Goal: Task Accomplishment & Management: Manage account settings

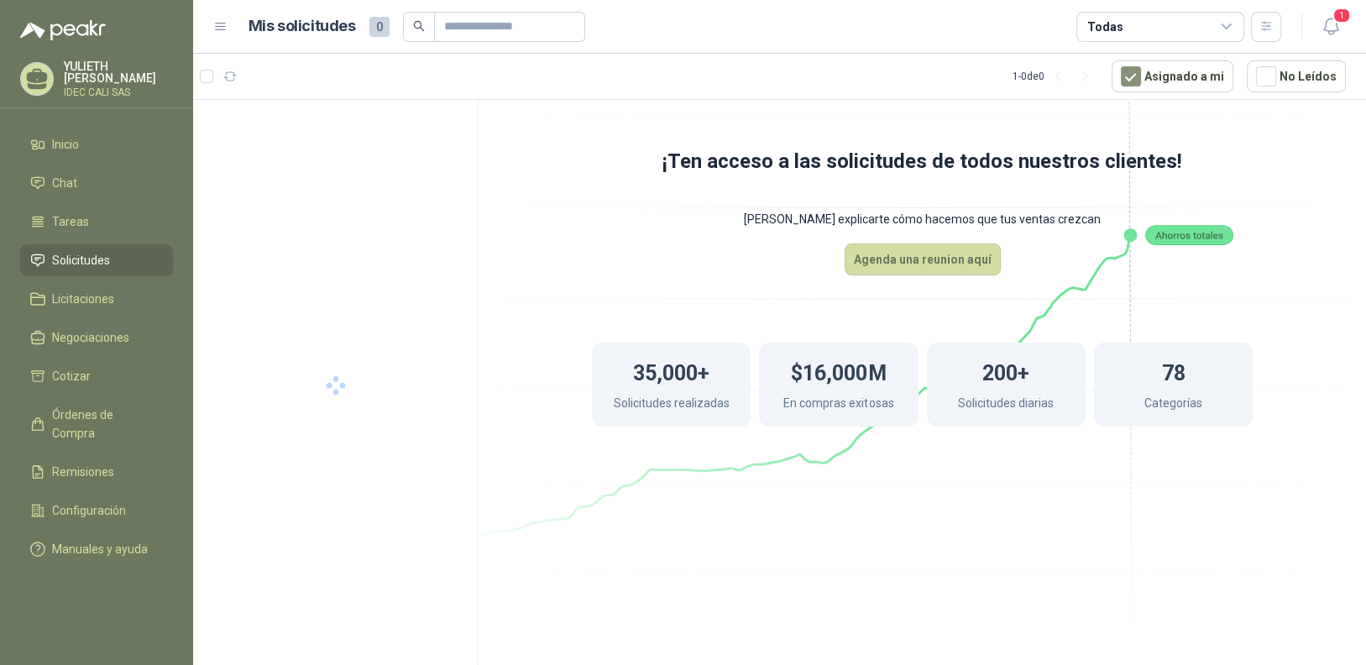
click at [102, 261] on span "Solicitudes" at bounding box center [81, 260] width 58 height 18
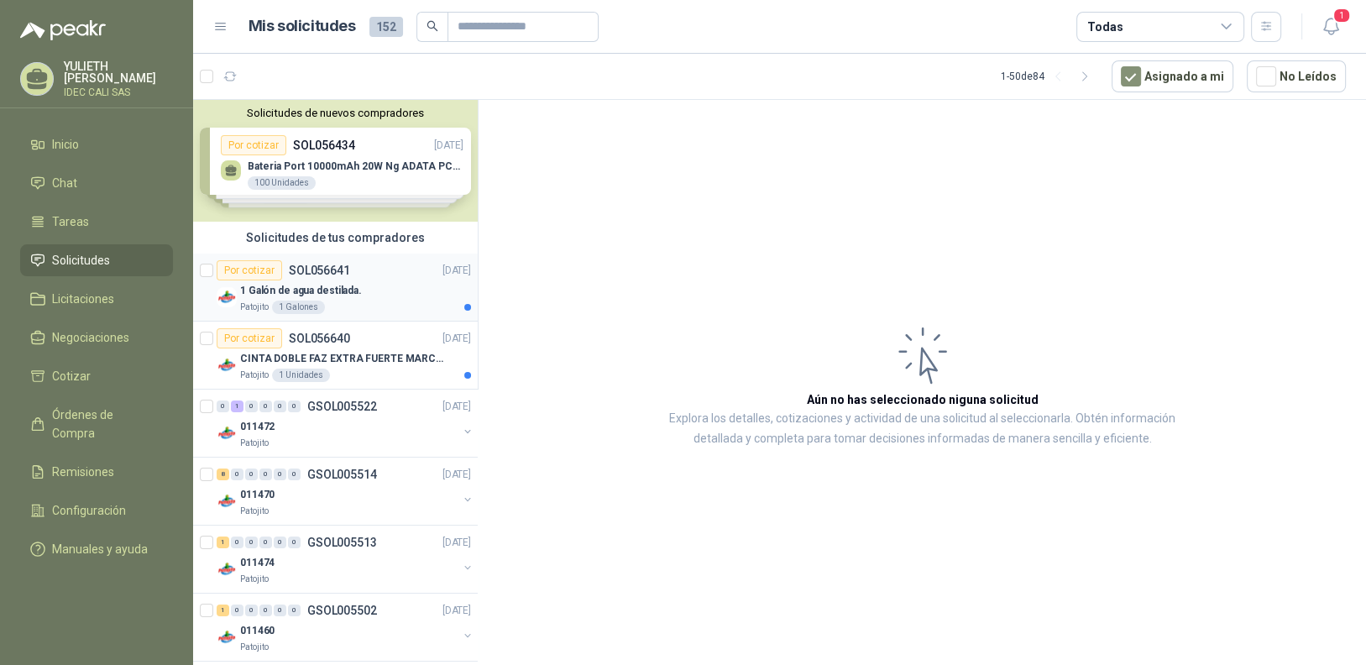
click at [380, 292] on div "1 Galón de agua destilada." at bounding box center [355, 290] width 231 height 20
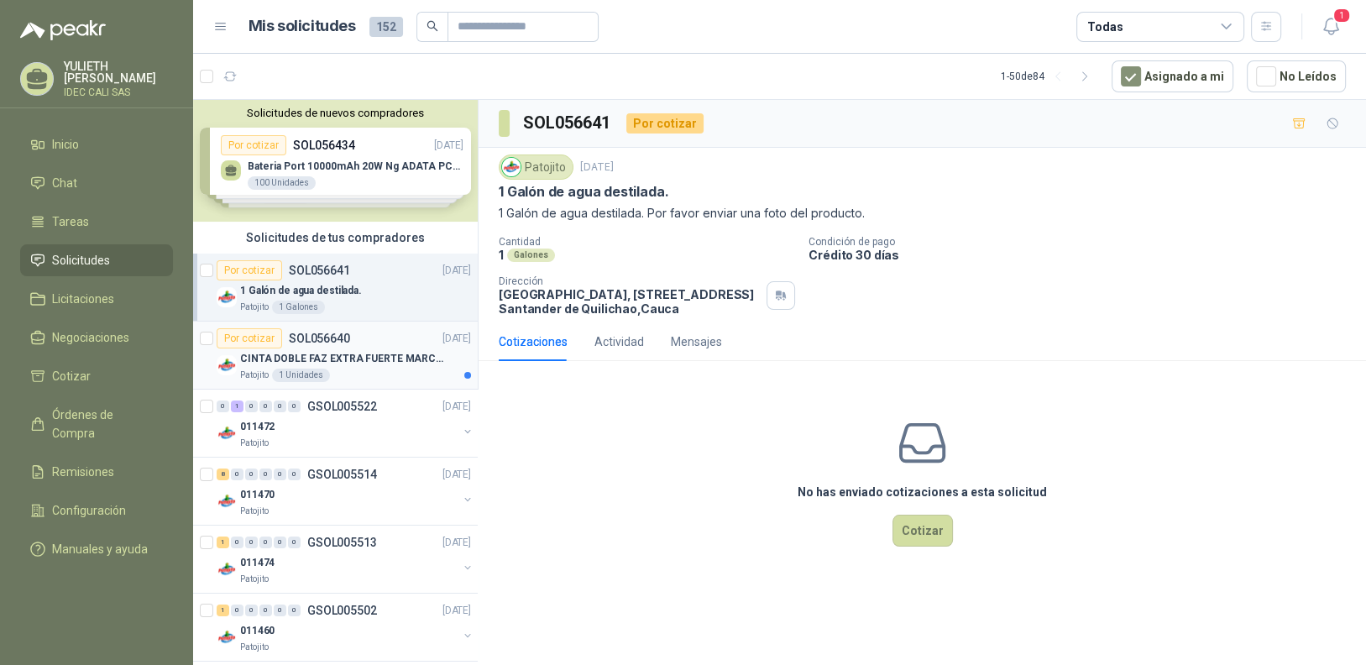
click at [364, 353] on p "CINTA DOBLE FAZ EXTRA FUERTE MARCA:3M" at bounding box center [344, 359] width 209 height 16
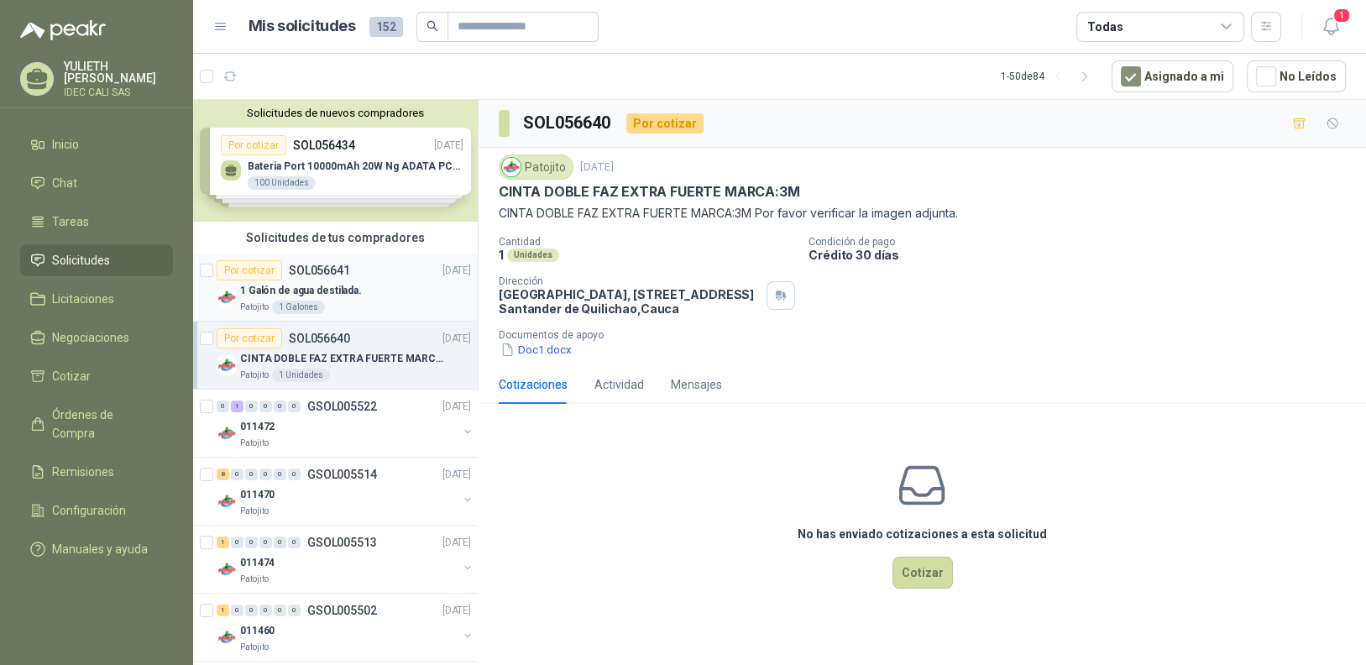
click at [379, 305] on div "Patojito 1 Galones" at bounding box center [355, 307] width 231 height 13
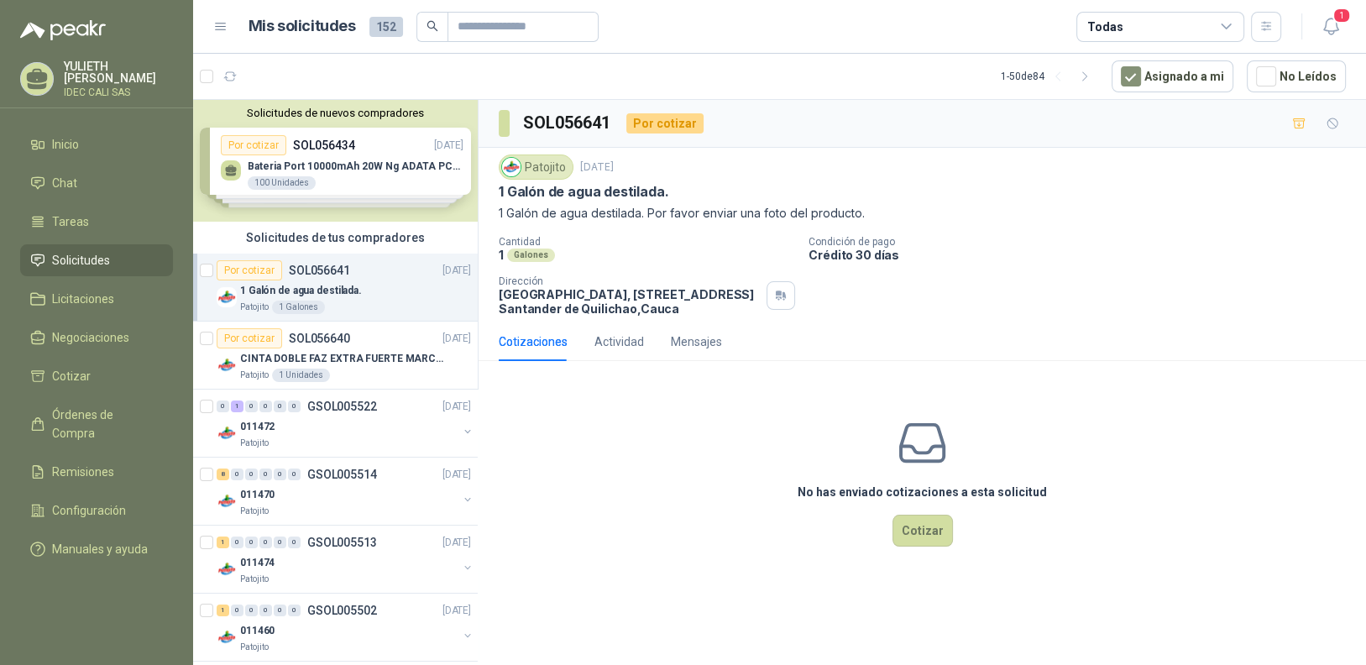
drag, startPoint x: 1335, startPoint y: 26, endPoint x: 1269, endPoint y: 50, distance: 69.6
click at [1335, 24] on icon "button" at bounding box center [1331, 26] width 21 height 21
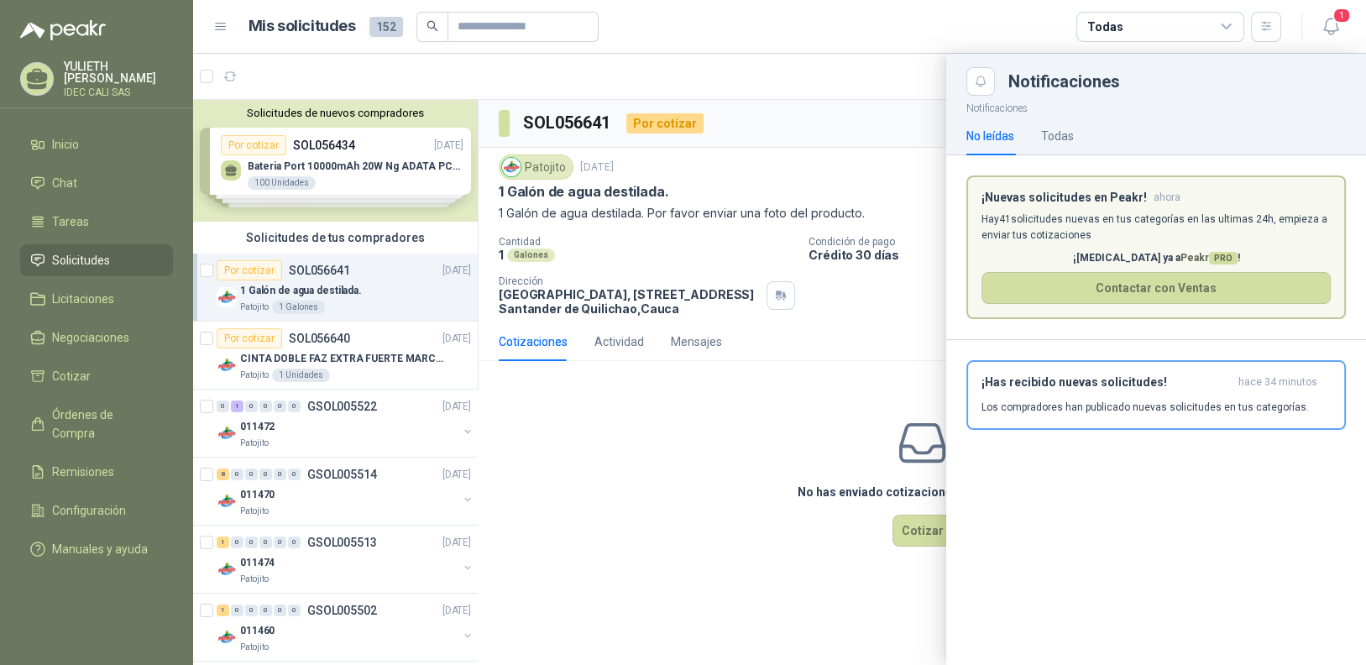
click at [1057, 395] on div "¡Has recibido nuevas solicitudes! hace 34 minutos Los compradores han publicado…" at bounding box center [1155, 394] width 349 height 39
